Goal: Information Seeking & Learning: Learn about a topic

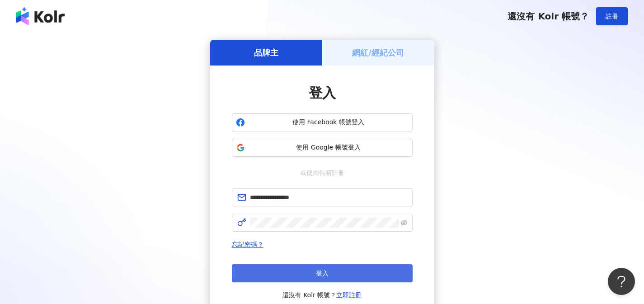
click at [380, 268] on button "登入" at bounding box center [322, 274] width 181 height 18
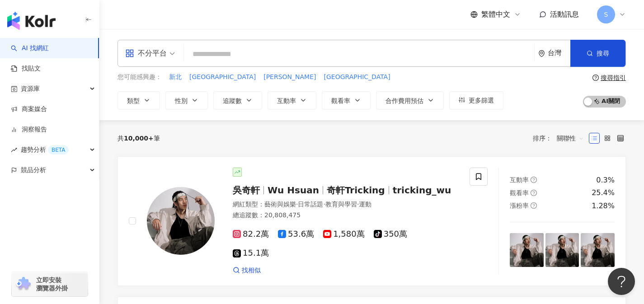
click at [172, 53] on span "不分平台" at bounding box center [150, 53] width 50 height 14
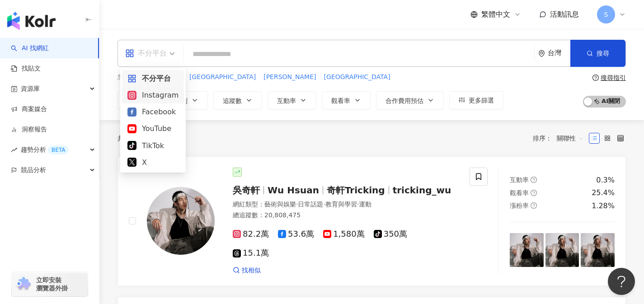
click at [158, 91] on div "Instagram" at bounding box center [153, 95] width 51 height 11
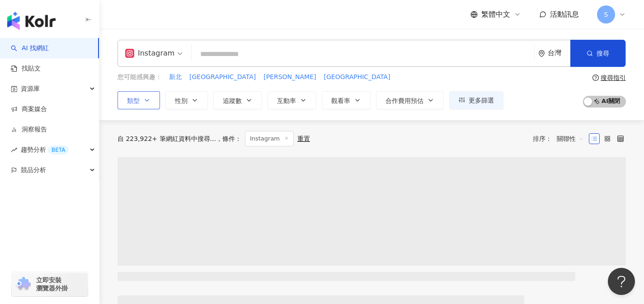
click at [146, 99] on icon "button" at bounding box center [146, 100] width 7 height 7
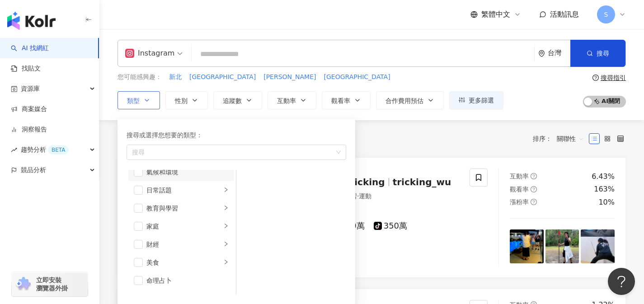
scroll to position [53, 0]
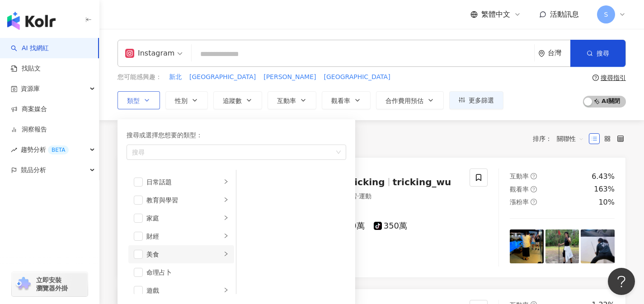
click at [206, 252] on div "美食" at bounding box center [183, 255] width 75 height 10
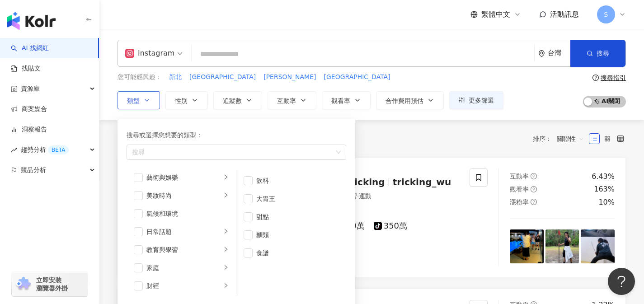
scroll to position [0, 0]
click at [398, 142] on div "共 10,000+ 筆 條件 ： Instagram 重置 排序： 關聯性" at bounding box center [372, 138] width 509 height 15
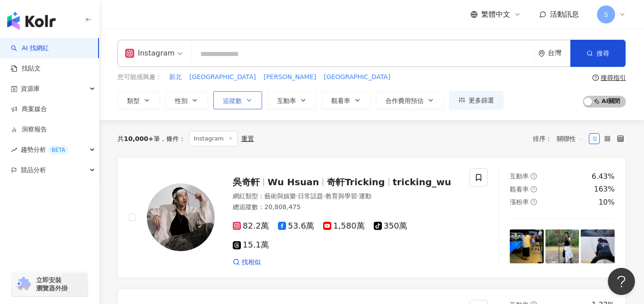
click at [250, 103] on icon "button" at bounding box center [249, 100] width 7 height 7
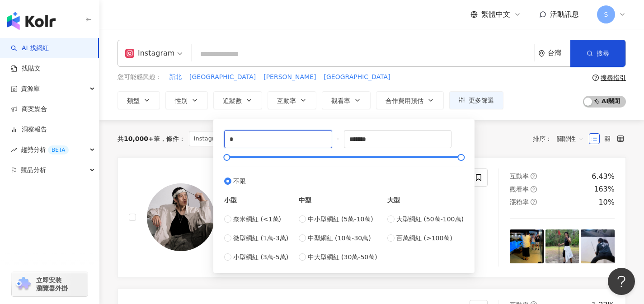
drag, startPoint x: 240, startPoint y: 137, endPoint x: 183, endPoint y: 145, distance: 57.6
drag, startPoint x: 239, startPoint y: 144, endPoint x: 208, endPoint y: 136, distance: 31.8
type input "*****"
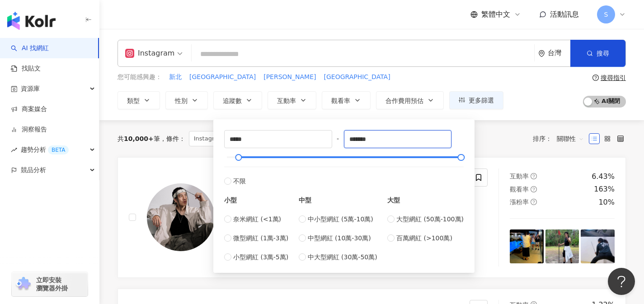
drag, startPoint x: 384, startPoint y: 141, endPoint x: 334, endPoint y: 137, distance: 50.3
click at [334, 137] on div "***** - ******* 不限 小型 奈米網紅 (<1萬) 微型網紅 (1萬-3萬) 小型網紅 (3萬-5萬) 中型 中小型網紅 (5萬-10萬) 中型…" at bounding box center [344, 196] width 240 height 132
type input "******"
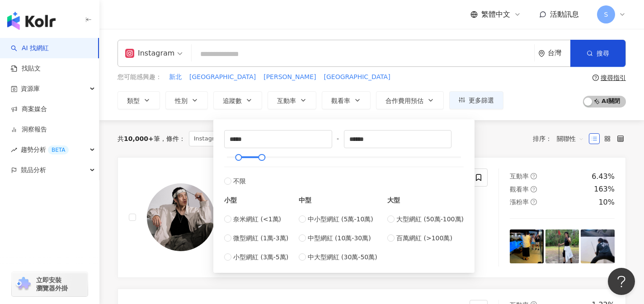
click at [356, 51] on input "search" at bounding box center [362, 54] width 335 height 17
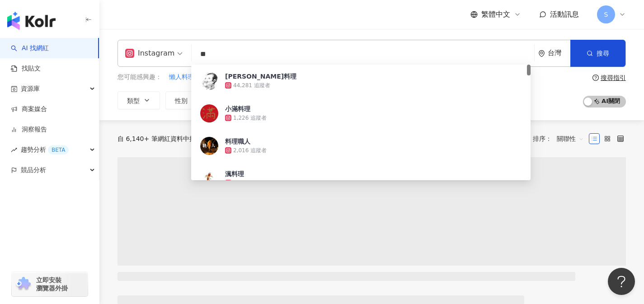
click at [575, 139] on span "關聯性" at bounding box center [570, 139] width 27 height 14
type input "**"
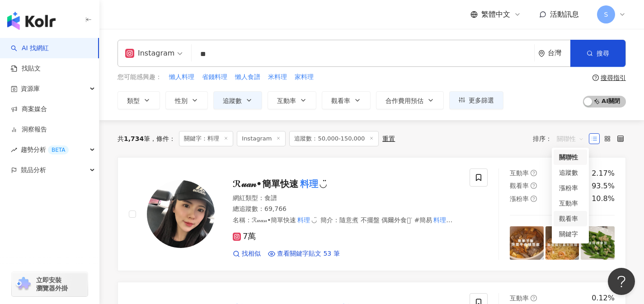
click at [569, 218] on div "觀看率" at bounding box center [570, 219] width 23 height 10
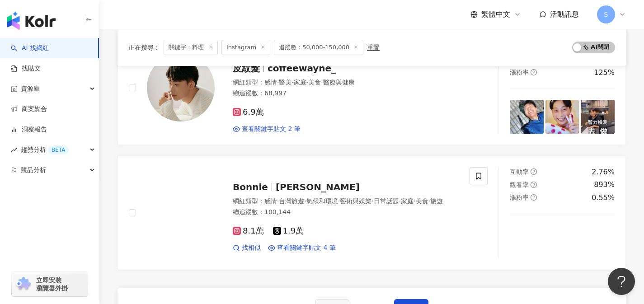
scroll to position [1437, 0]
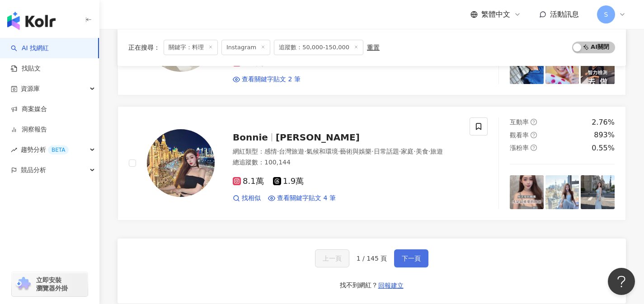
click at [417, 255] on button "下一頁" at bounding box center [411, 259] width 34 height 18
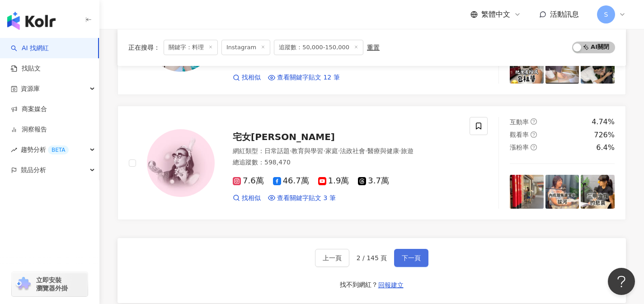
click at [414, 255] on span "下一頁" at bounding box center [411, 258] width 19 height 7
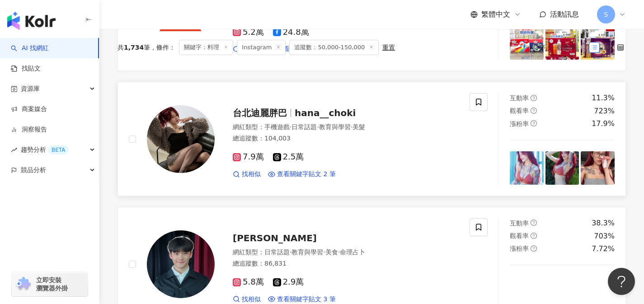
scroll to position [0, 0]
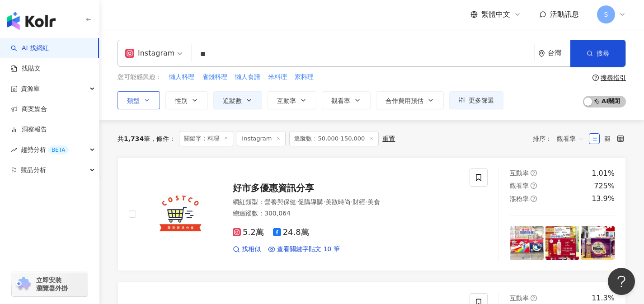
click at [153, 102] on button "類型" at bounding box center [139, 100] width 43 height 18
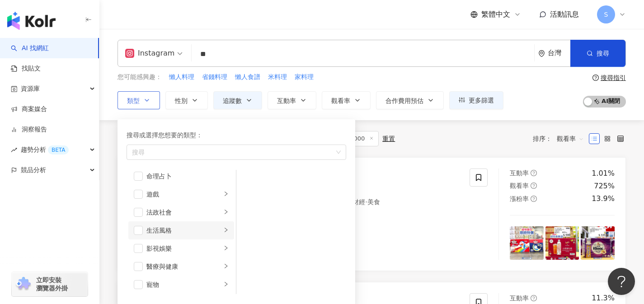
scroll to position [150, 0]
click at [213, 228] on div "生活風格" at bounding box center [183, 230] width 75 height 10
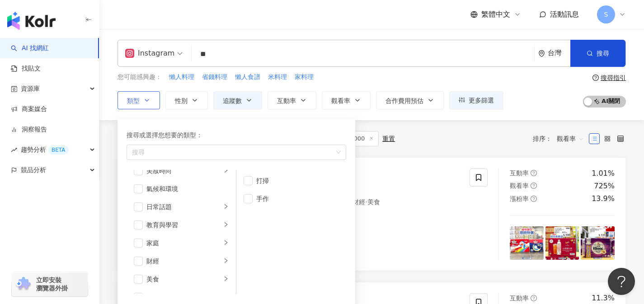
scroll to position [74, 0]
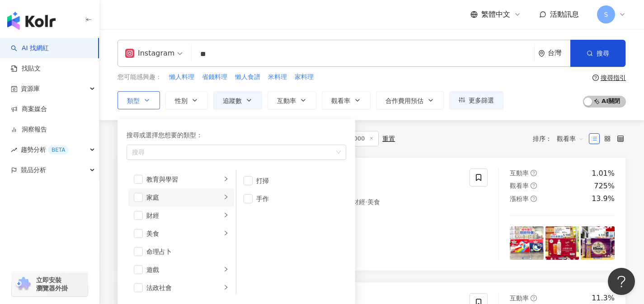
click at [212, 200] on div "家庭" at bounding box center [183, 198] width 75 height 10
click at [194, 233] on div "美食" at bounding box center [183, 234] width 75 height 10
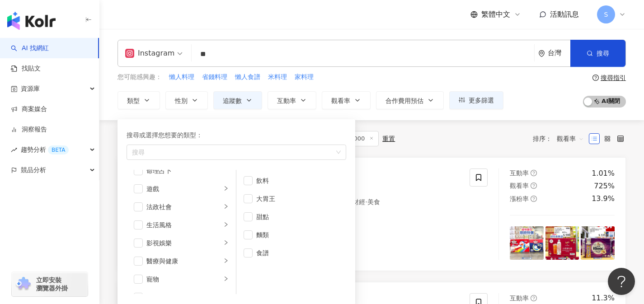
click at [448, 143] on div "共 1,734 筆 條件 ： 關鍵字：料理 Instagram 追蹤數：50,000-150,000 重置 排序： 觀看率" at bounding box center [372, 138] width 509 height 15
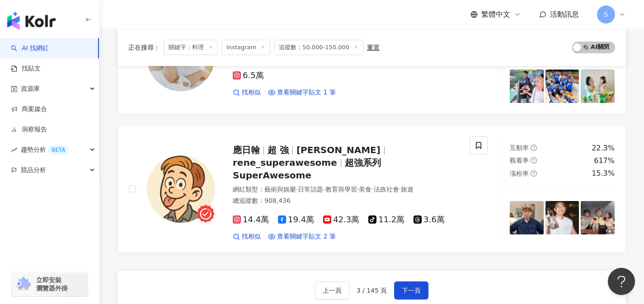
scroll to position [1423, 0]
click at [416, 281] on button "下一頁" at bounding box center [411, 290] width 34 height 18
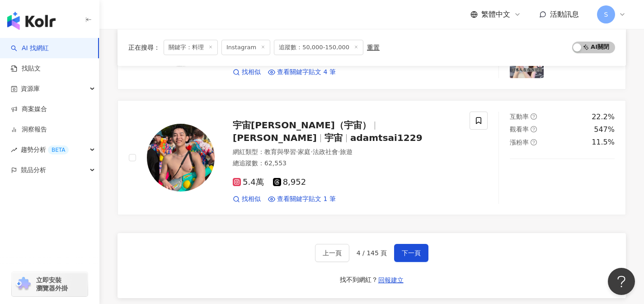
scroll to position [1478, 0]
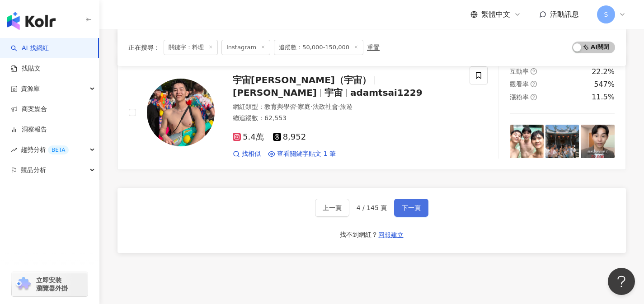
click at [405, 217] on button "下一頁" at bounding box center [411, 208] width 34 height 18
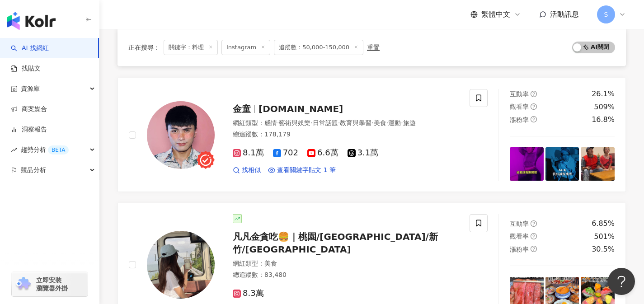
scroll to position [0, 0]
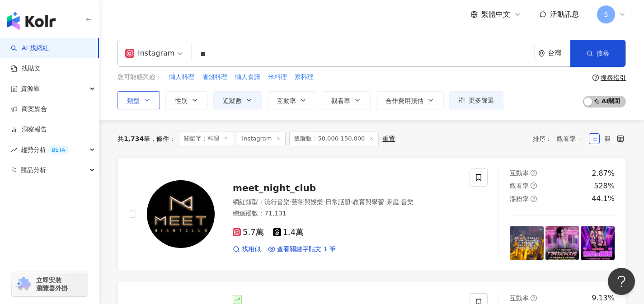
click at [149, 105] on button "類型" at bounding box center [139, 100] width 43 height 18
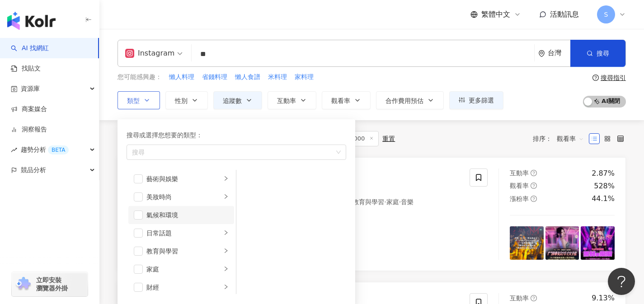
scroll to position [82, 0]
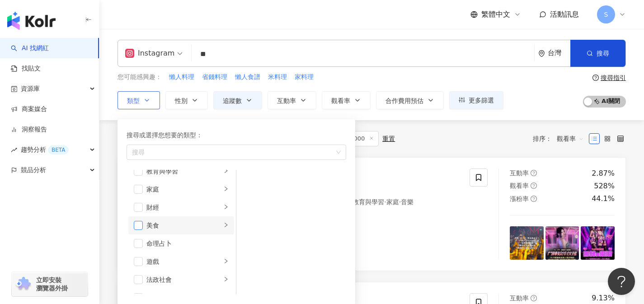
click at [140, 227] on span "button" at bounding box center [138, 225] width 9 height 9
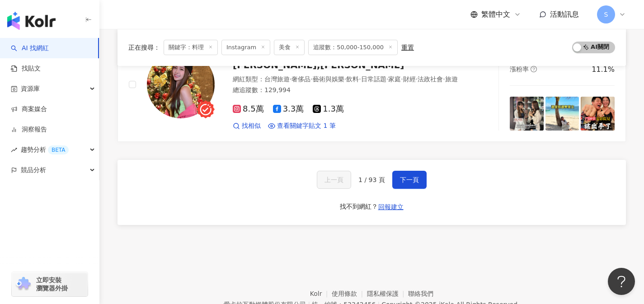
scroll to position [1550, 0]
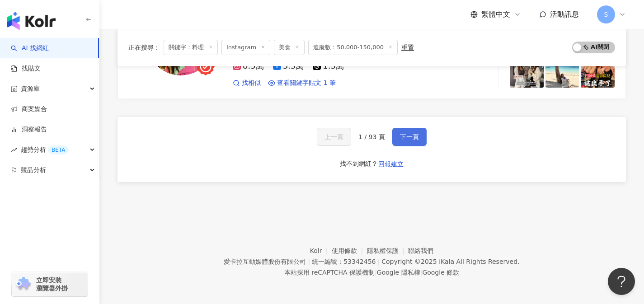
click at [404, 142] on button "下一頁" at bounding box center [409, 137] width 34 height 18
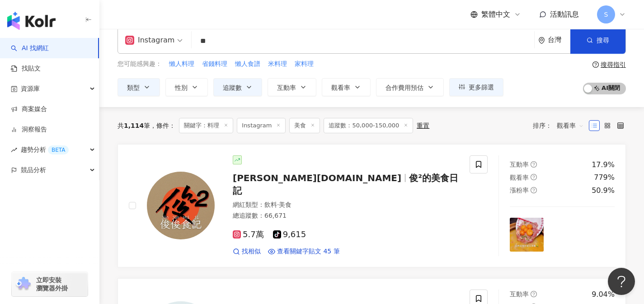
scroll to position [0, 0]
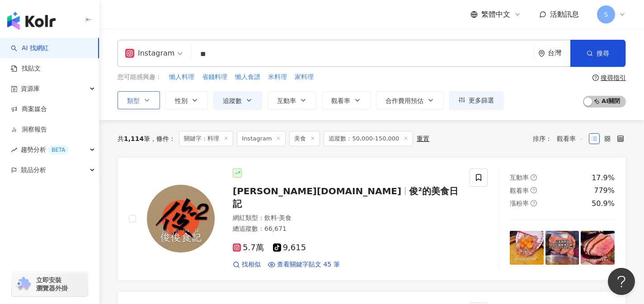
click at [146, 95] on button "類型" at bounding box center [139, 100] width 43 height 18
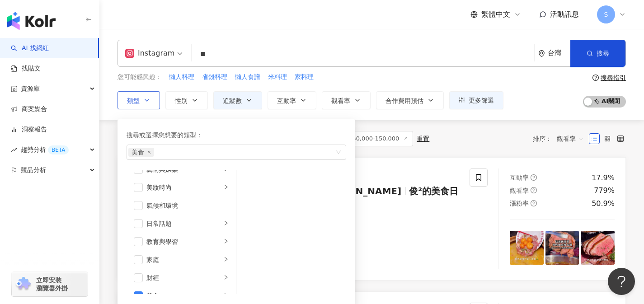
scroll to position [12, 0]
click at [149, 155] on span "美食" at bounding box center [141, 152] width 26 height 9
click at [149, 153] on icon "close" at bounding box center [149, 153] width 4 height 4
click at [541, 76] on div "您可能感興趣： 懶人料理 省錢料理 懶人食譜 米料理 家料理 類型 搜尋或選擇您想要的類型： 搜尋 藝術與娛樂 美妝時尚 氣候和環境 日常話題 教育與學習 家…" at bounding box center [372, 90] width 509 height 37
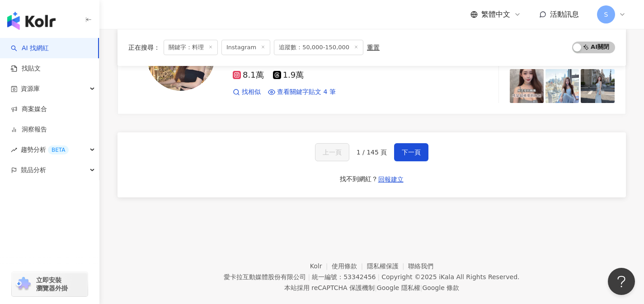
scroll to position [1550, 0]
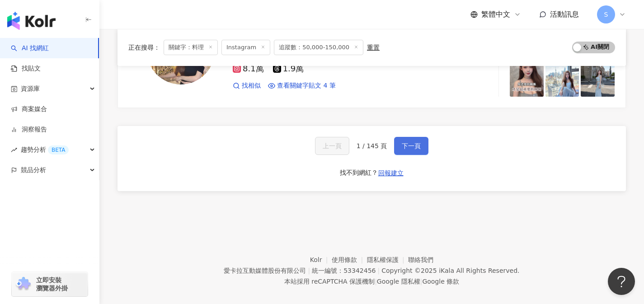
click at [417, 141] on button "下一頁" at bounding box center [411, 146] width 34 height 18
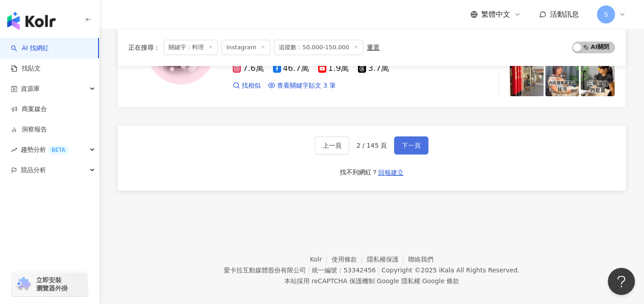
click at [417, 141] on button "下一頁" at bounding box center [411, 146] width 34 height 18
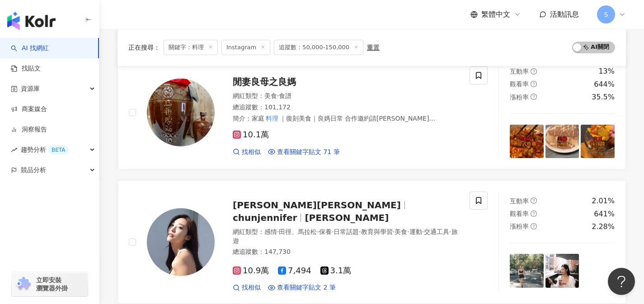
scroll to position [0, 0]
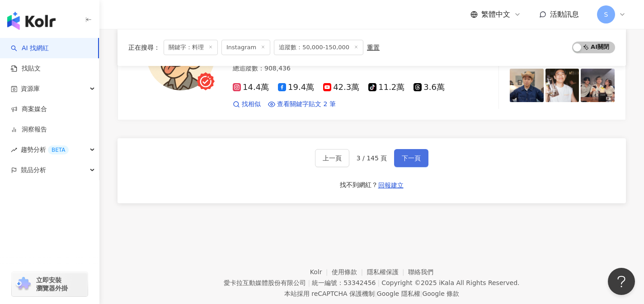
click at [420, 149] on button "下一頁" at bounding box center [411, 158] width 34 height 18
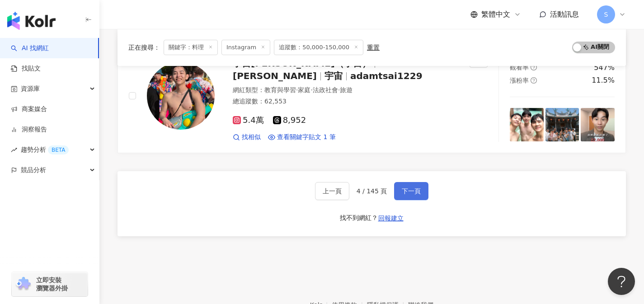
scroll to position [1505, 0]
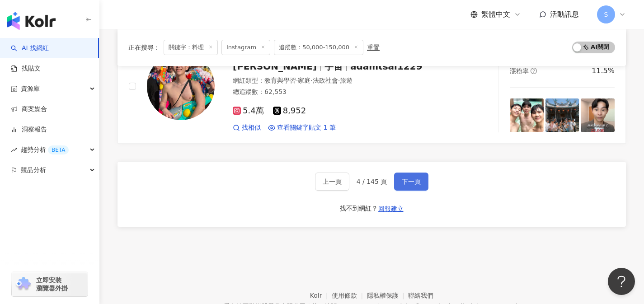
click at [416, 185] on span "下一頁" at bounding box center [411, 181] width 19 height 7
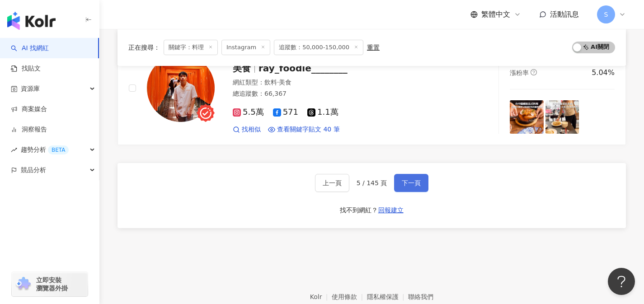
scroll to position [1516, 0]
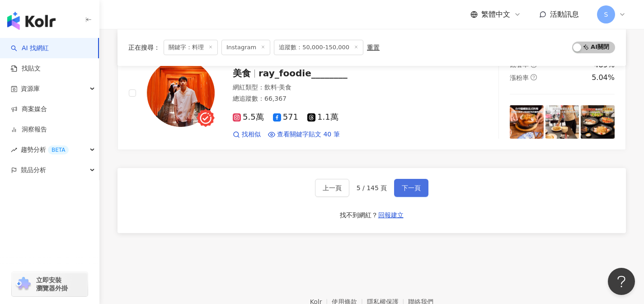
click at [410, 184] on span "下一頁" at bounding box center [411, 187] width 19 height 7
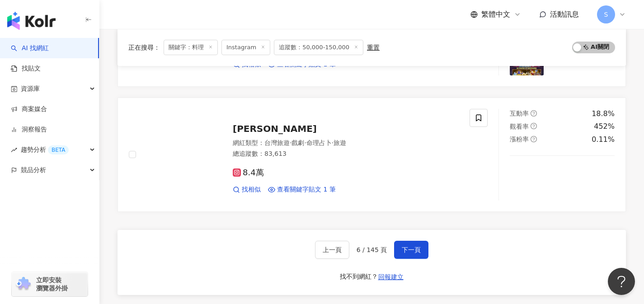
scroll to position [1437, 0]
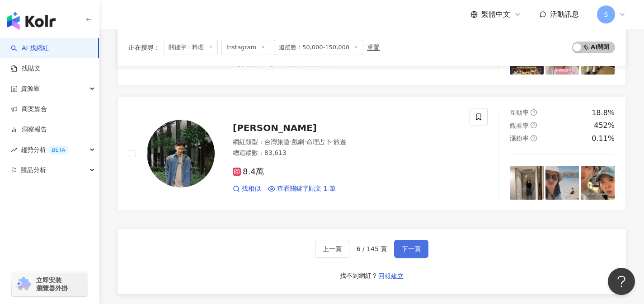
click at [425, 253] on button "下一頁" at bounding box center [411, 249] width 34 height 18
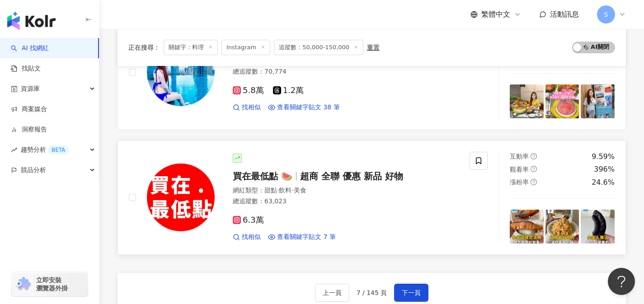
scroll to position [1481, 0]
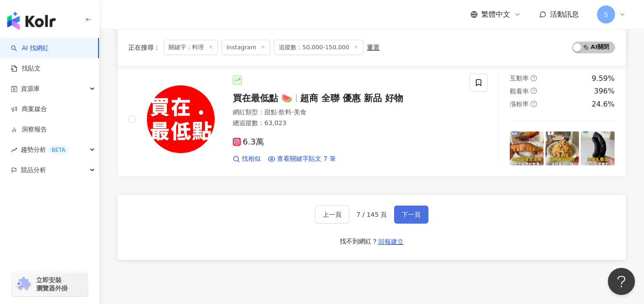
click at [419, 211] on span "下一頁" at bounding box center [411, 214] width 19 height 7
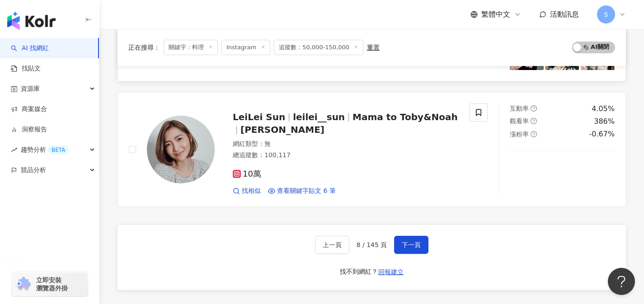
scroll to position [1488, 0]
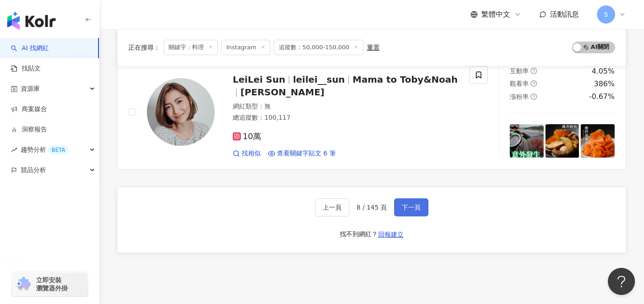
click at [398, 198] on button "下一頁" at bounding box center [411, 207] width 34 height 18
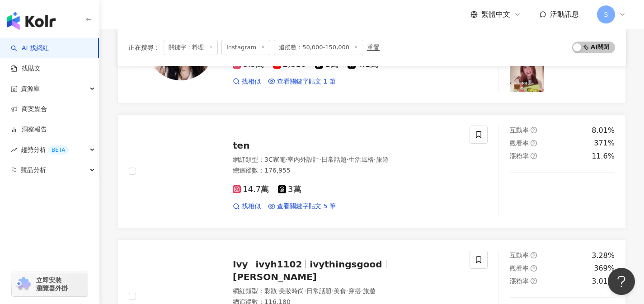
scroll to position [675, 0]
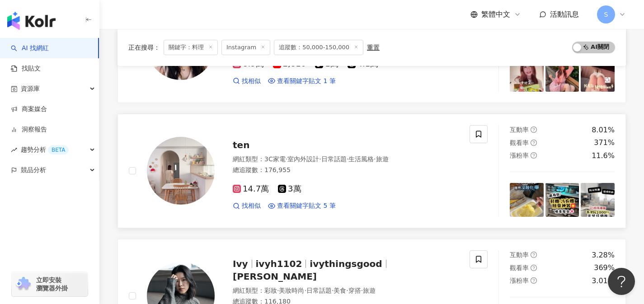
click at [323, 188] on div "14.7萬 3萬" at bounding box center [346, 189] width 226 height 10
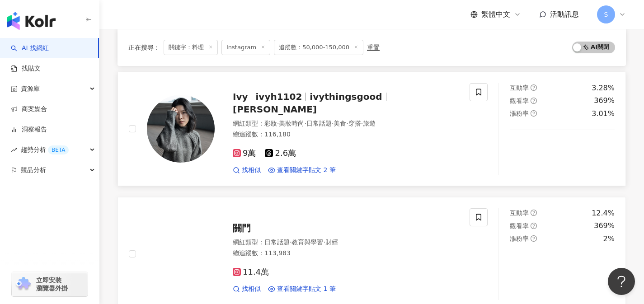
scroll to position [841, 0]
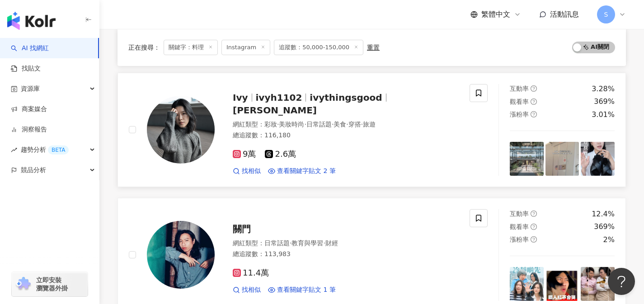
click at [327, 142] on div "9萬 2.6萬 找相似 查看關鍵字貼文 2 筆" at bounding box center [346, 158] width 226 height 33
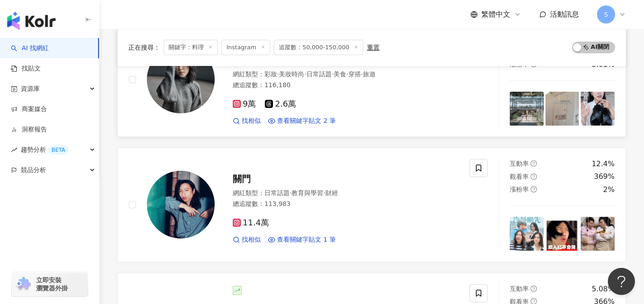
scroll to position [1074, 0]
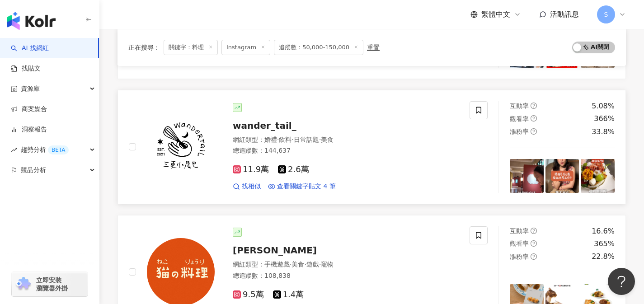
click at [325, 174] on div "11.9萬 2.6萬" at bounding box center [346, 170] width 226 height 10
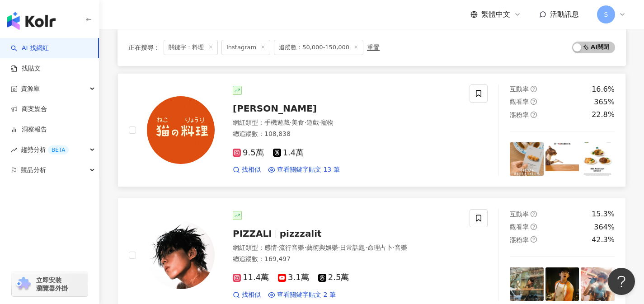
click at [317, 153] on div "9.5萬 1.4萬" at bounding box center [346, 153] width 226 height 10
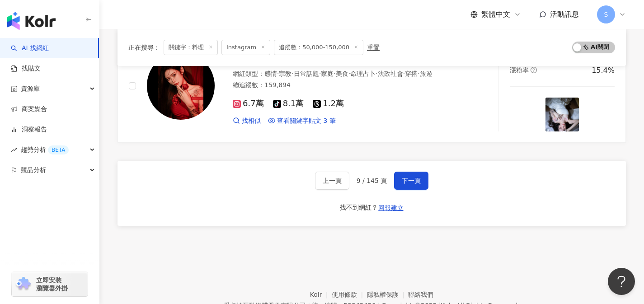
scroll to position [1529, 0]
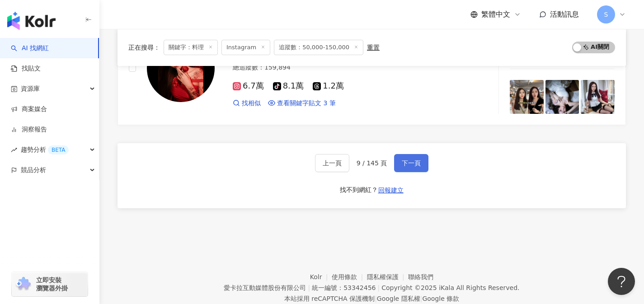
click at [412, 158] on button "下一頁" at bounding box center [411, 163] width 34 height 18
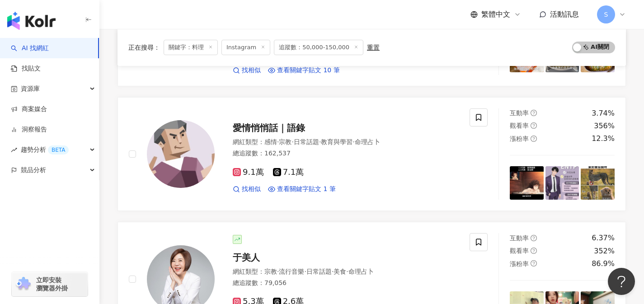
scroll to position [0, 0]
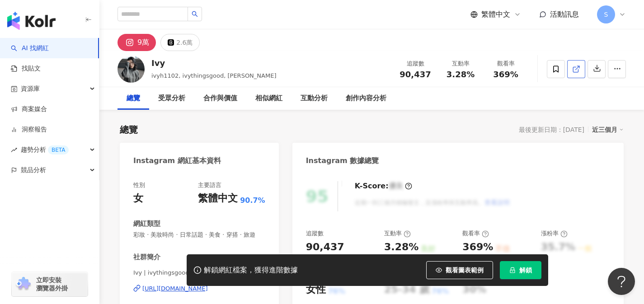
click at [572, 71] on link at bounding box center [576, 69] width 18 height 18
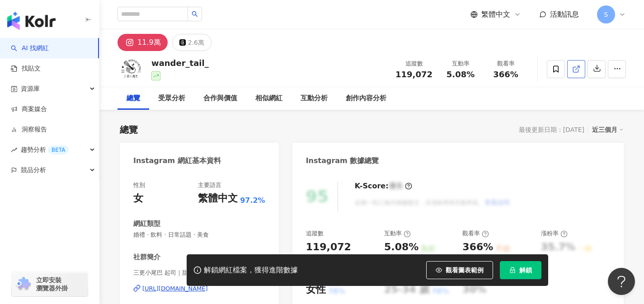
click at [571, 71] on link at bounding box center [576, 69] width 18 height 18
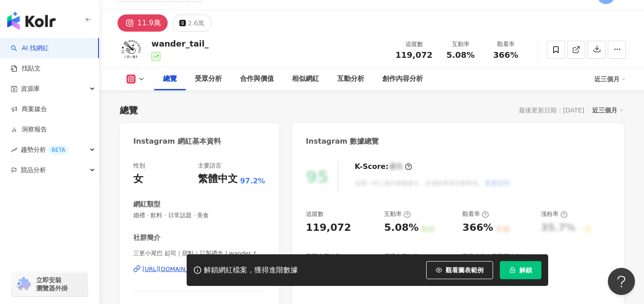
scroll to position [40, 0]
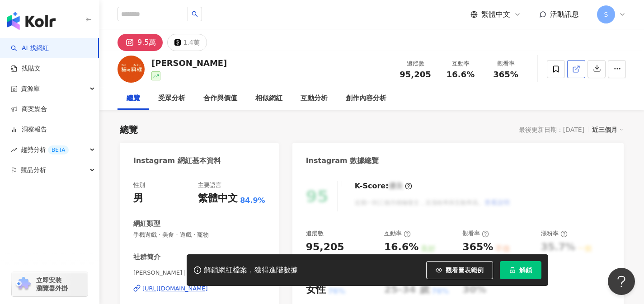
click at [576, 74] on link at bounding box center [576, 69] width 18 height 18
